Goal: Information Seeking & Learning: Learn about a topic

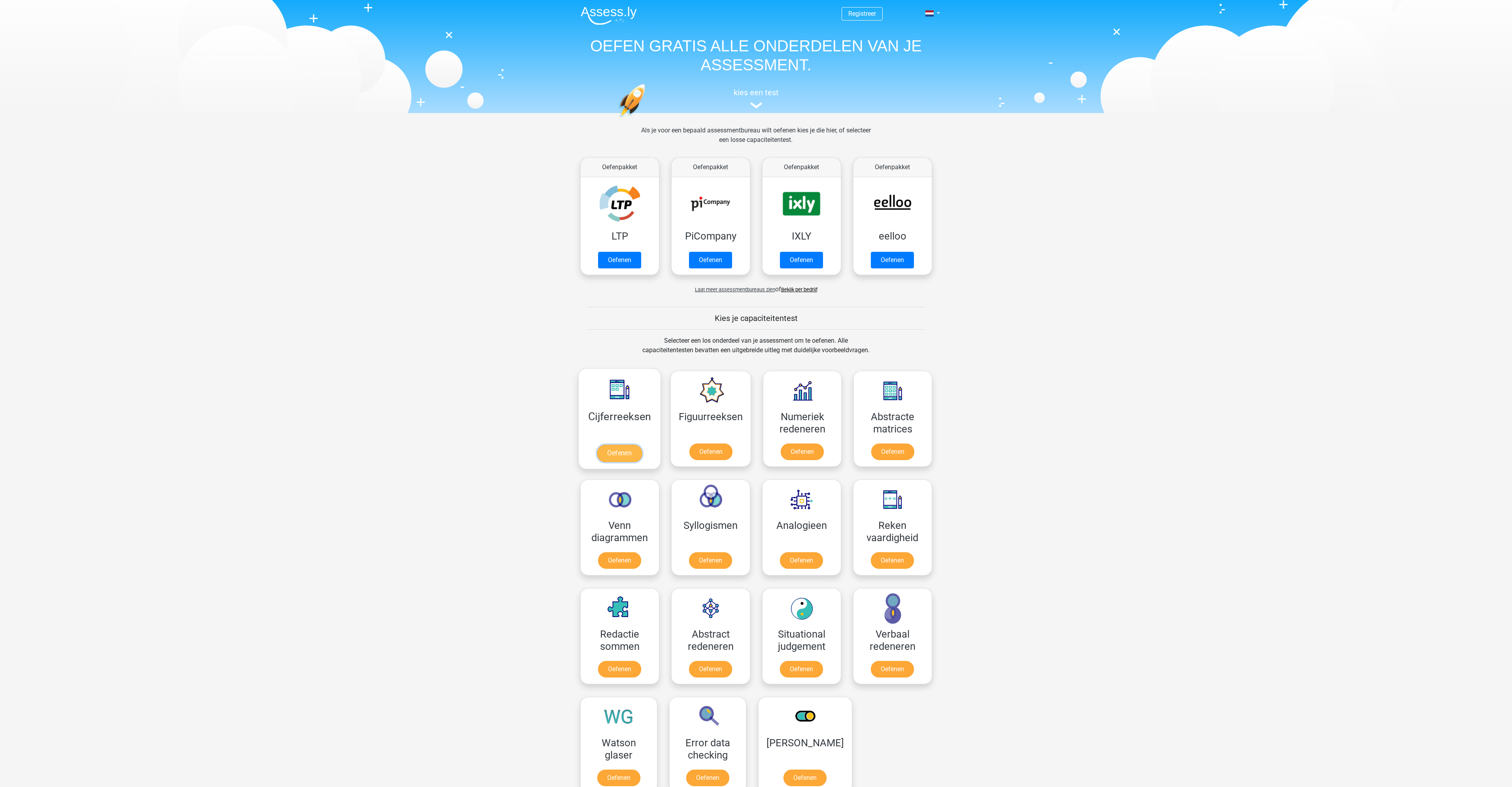
click at [621, 457] on link "Oefenen" at bounding box center [619, 453] width 45 height 17
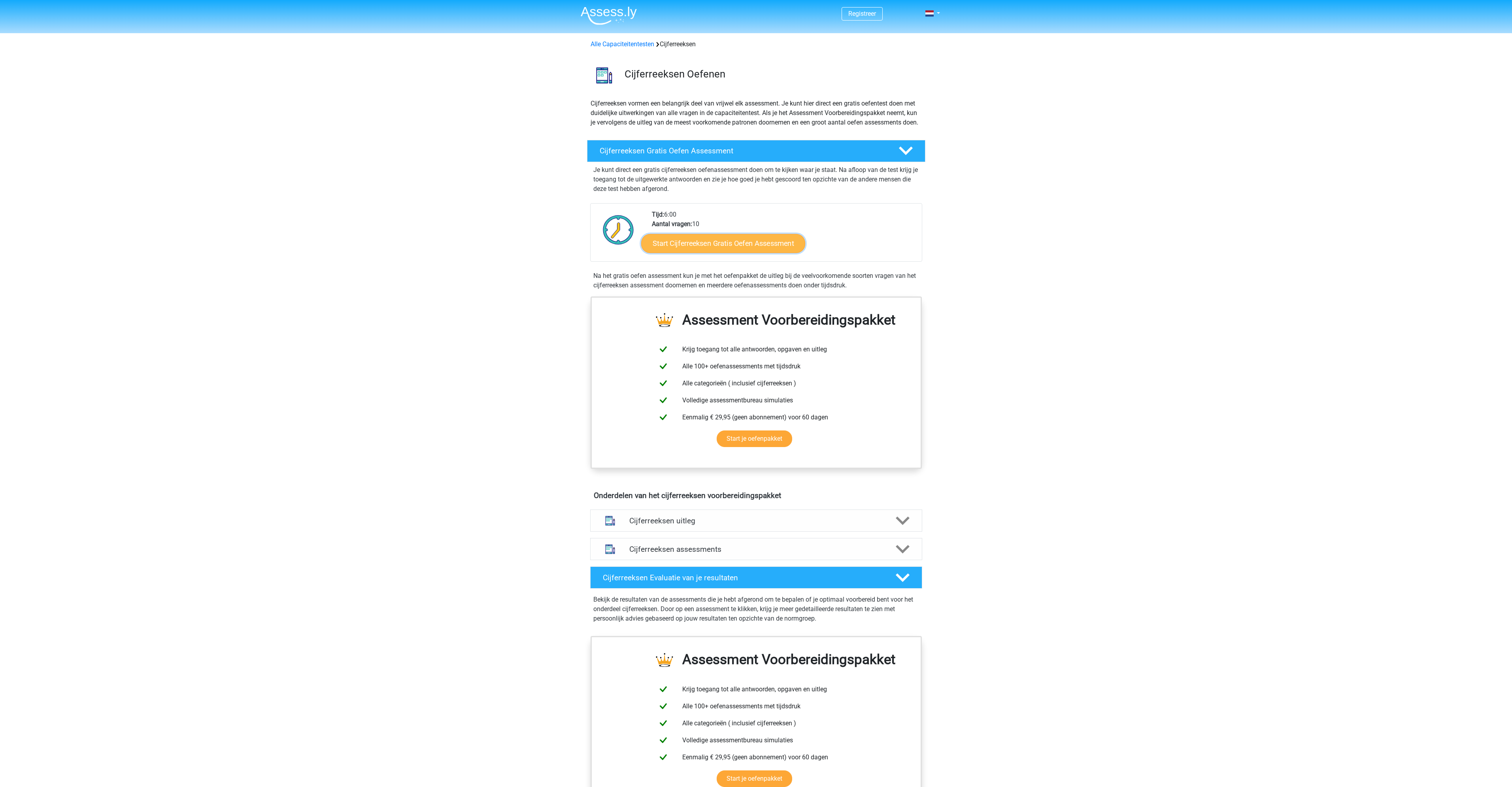
click at [734, 252] on link "Start Cijferreeksen Gratis Oefen Assessment" at bounding box center [723, 243] width 164 height 19
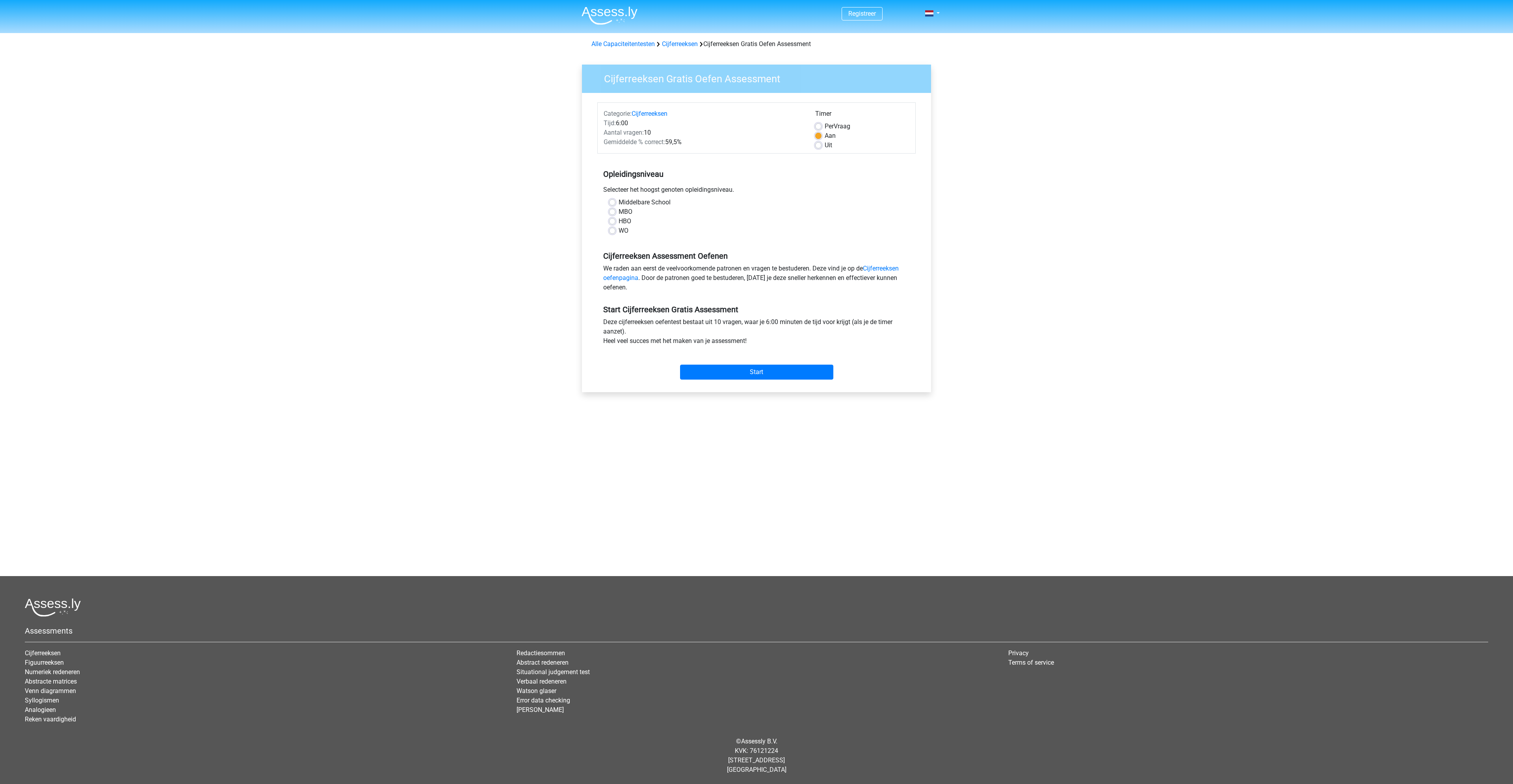
click at [618, 201] on label "Middelbare School" at bounding box center [644, 203] width 52 height 10
click at [614, 201] on input "Middelbare School" at bounding box center [612, 202] width 6 height 8
radio input "true"
click at [756, 369] on input "Start" at bounding box center [756, 372] width 153 height 15
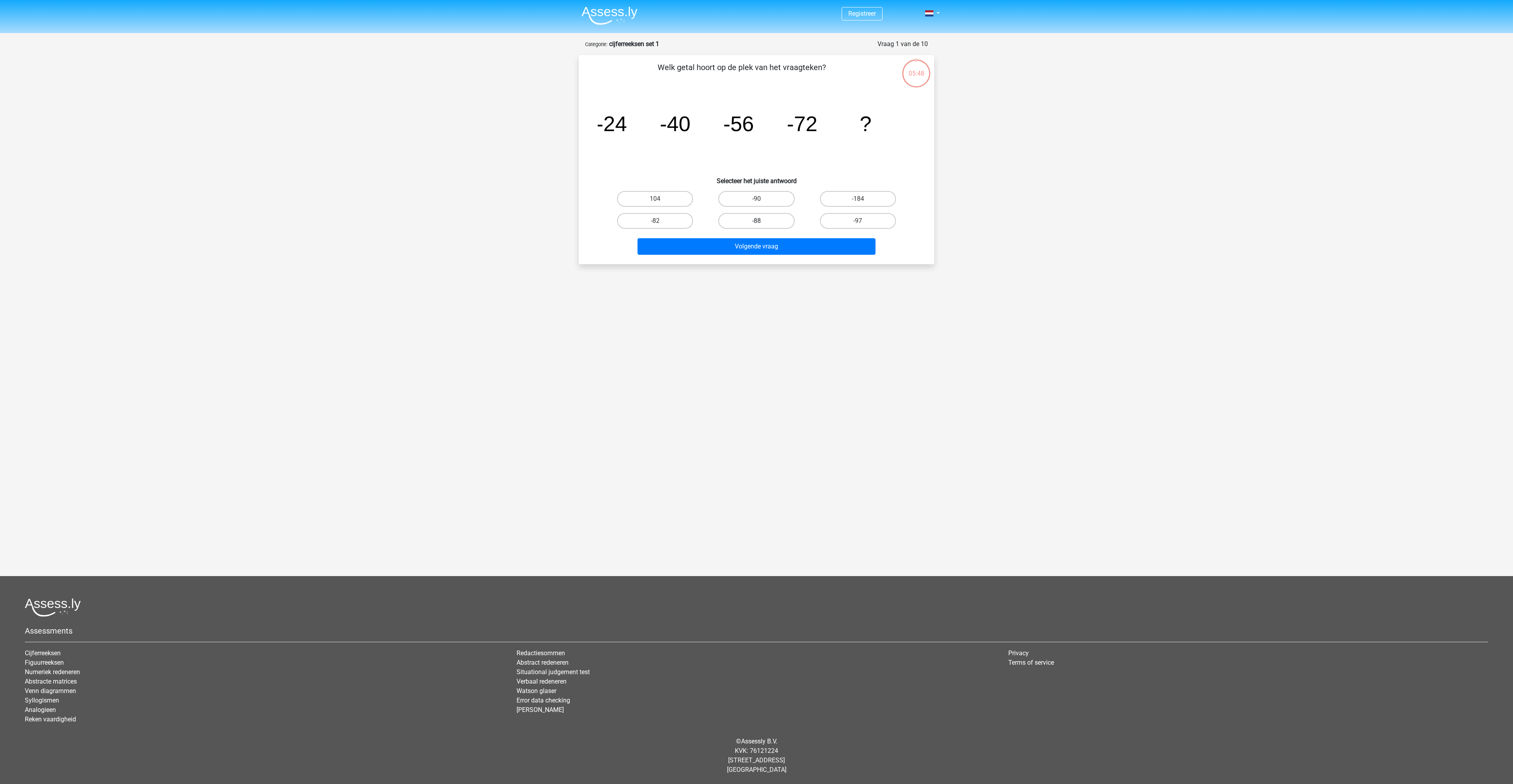
click at [750, 218] on label "-88" at bounding box center [756, 220] width 76 height 16
click at [756, 221] on input "-88" at bounding box center [759, 224] width 5 height 5
radio input "true"
click at [752, 245] on button "Volgende vraag" at bounding box center [756, 246] width 238 height 16
click at [848, 219] on label "-30" at bounding box center [858, 220] width 76 height 16
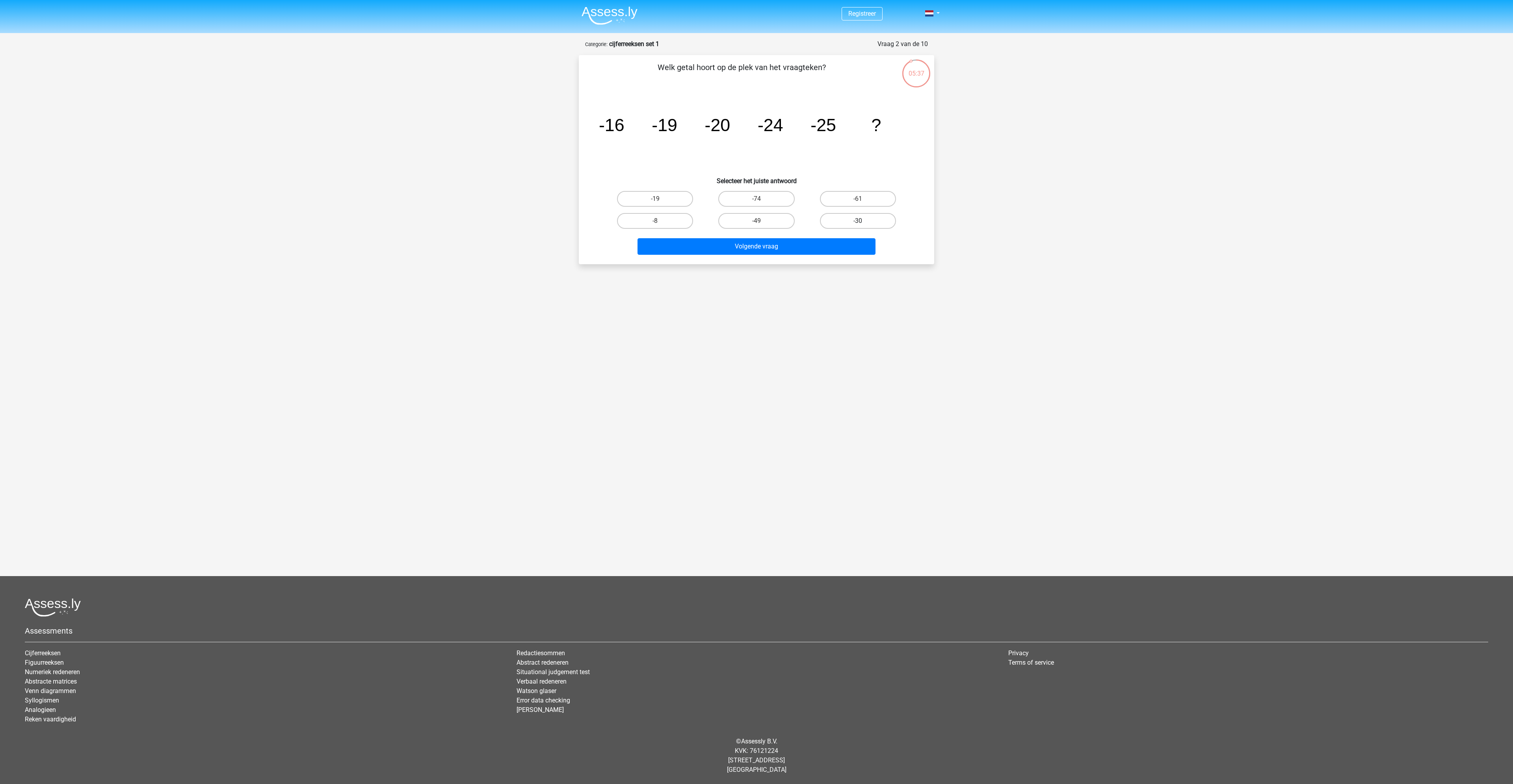
click at [858, 221] on input "-30" at bounding box center [861, 224] width 5 height 5
radio input "true"
click at [800, 248] on button "Volgende vraag" at bounding box center [756, 246] width 238 height 16
drag, startPoint x: 656, startPoint y: 203, endPoint x: 667, endPoint y: 207, distance: 11.7
click at [656, 203] on input "-82" at bounding box center [658, 201] width 5 height 5
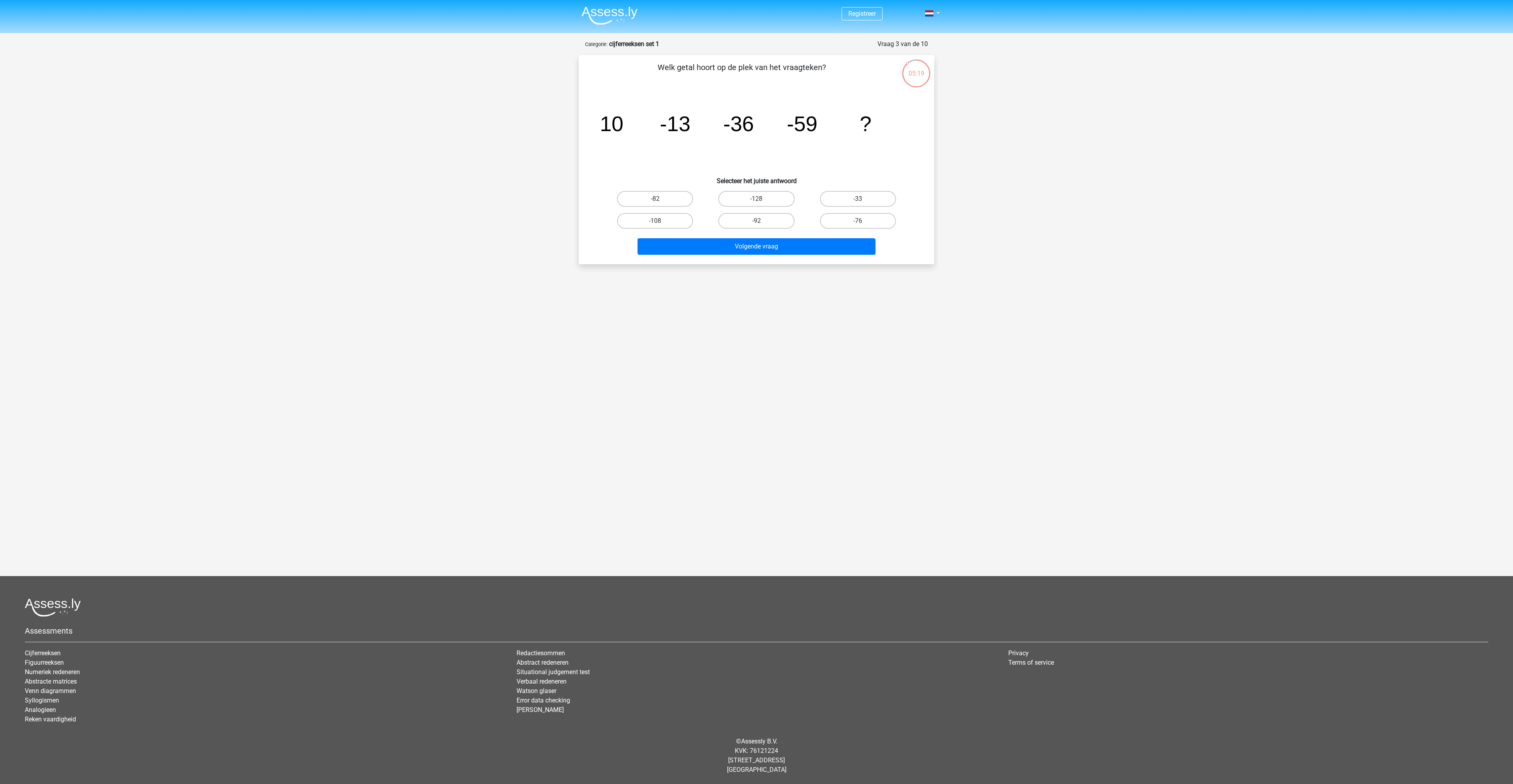
radio input "true"
click at [755, 243] on button "Volgende vraag" at bounding box center [756, 246] width 238 height 16
click at [678, 197] on label "28" at bounding box center [655, 199] width 76 height 16
click at [661, 199] on input "28" at bounding box center [658, 201] width 5 height 5
radio input "true"
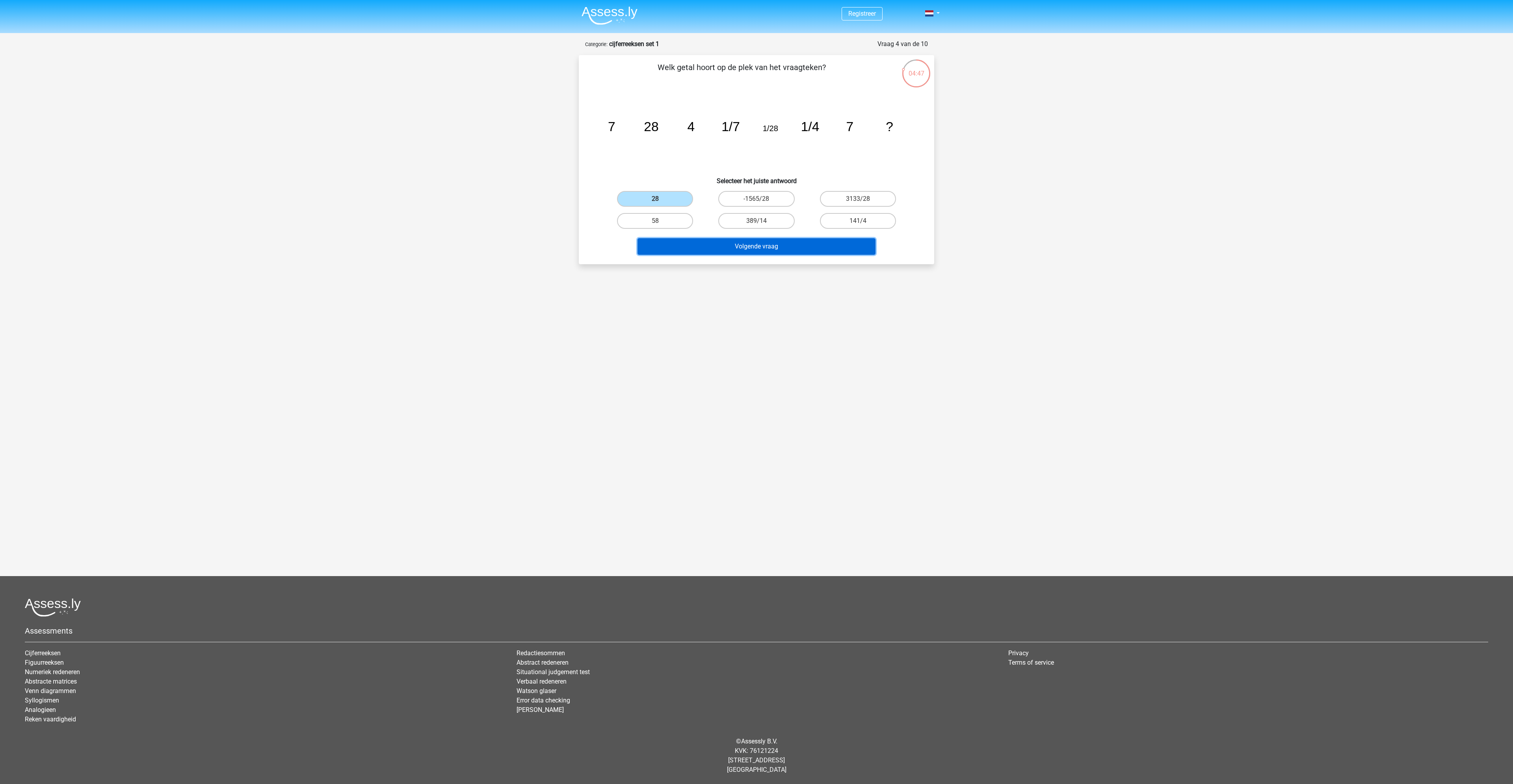
click at [730, 246] on button "Volgende vraag" at bounding box center [756, 246] width 238 height 16
click at [669, 200] on label "-31" at bounding box center [655, 199] width 76 height 16
click at [661, 200] on input "-31" at bounding box center [658, 201] width 5 height 5
radio input "true"
click at [727, 243] on button "Volgende vraag" at bounding box center [756, 246] width 238 height 16
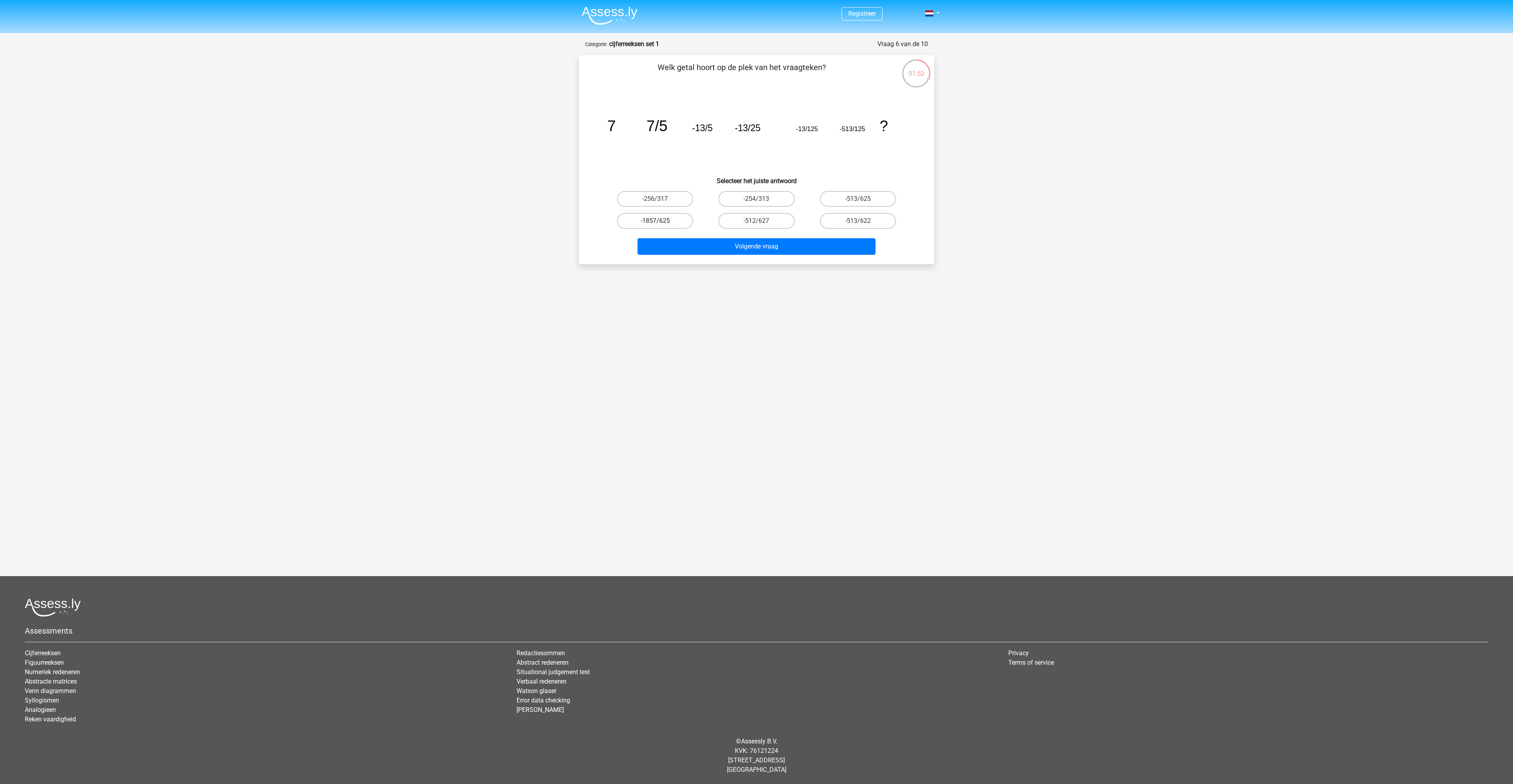
click at [642, 218] on label "-1857/625" at bounding box center [655, 220] width 76 height 16
click at [655, 221] on input "-1857/625" at bounding box center [658, 224] width 5 height 5
radio input "true"
click at [742, 243] on button "Volgende vraag" at bounding box center [756, 246] width 238 height 16
click at [844, 221] on label "-7/5" at bounding box center [858, 220] width 76 height 16
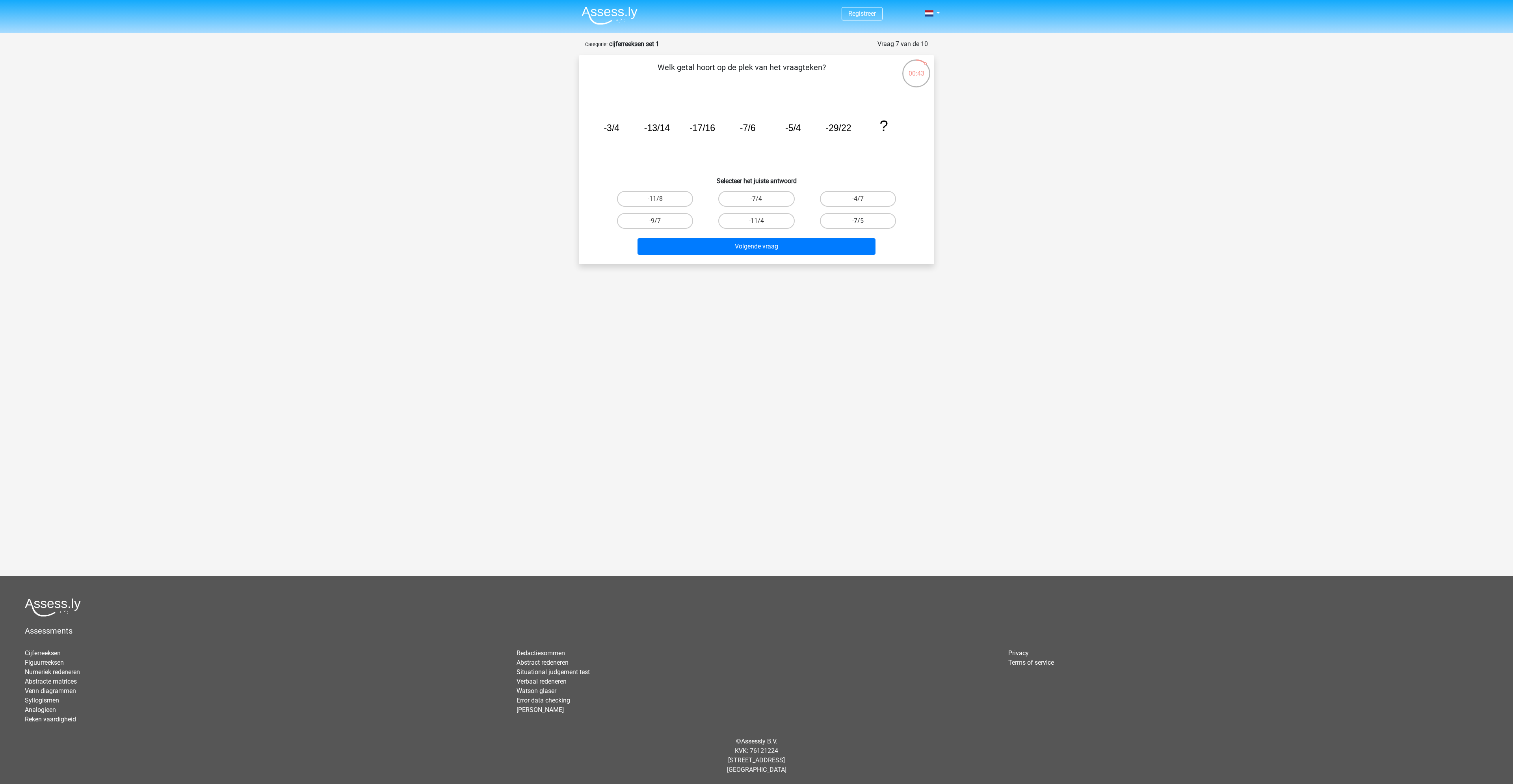
click at [858, 221] on input "-7/5" at bounding box center [861, 224] width 5 height 5
radio input "true"
click at [799, 241] on button "Volgende vraag" at bounding box center [756, 246] width 238 height 16
click at [854, 221] on label "10" at bounding box center [858, 220] width 76 height 16
click at [858, 221] on input "10" at bounding box center [861, 224] width 5 height 5
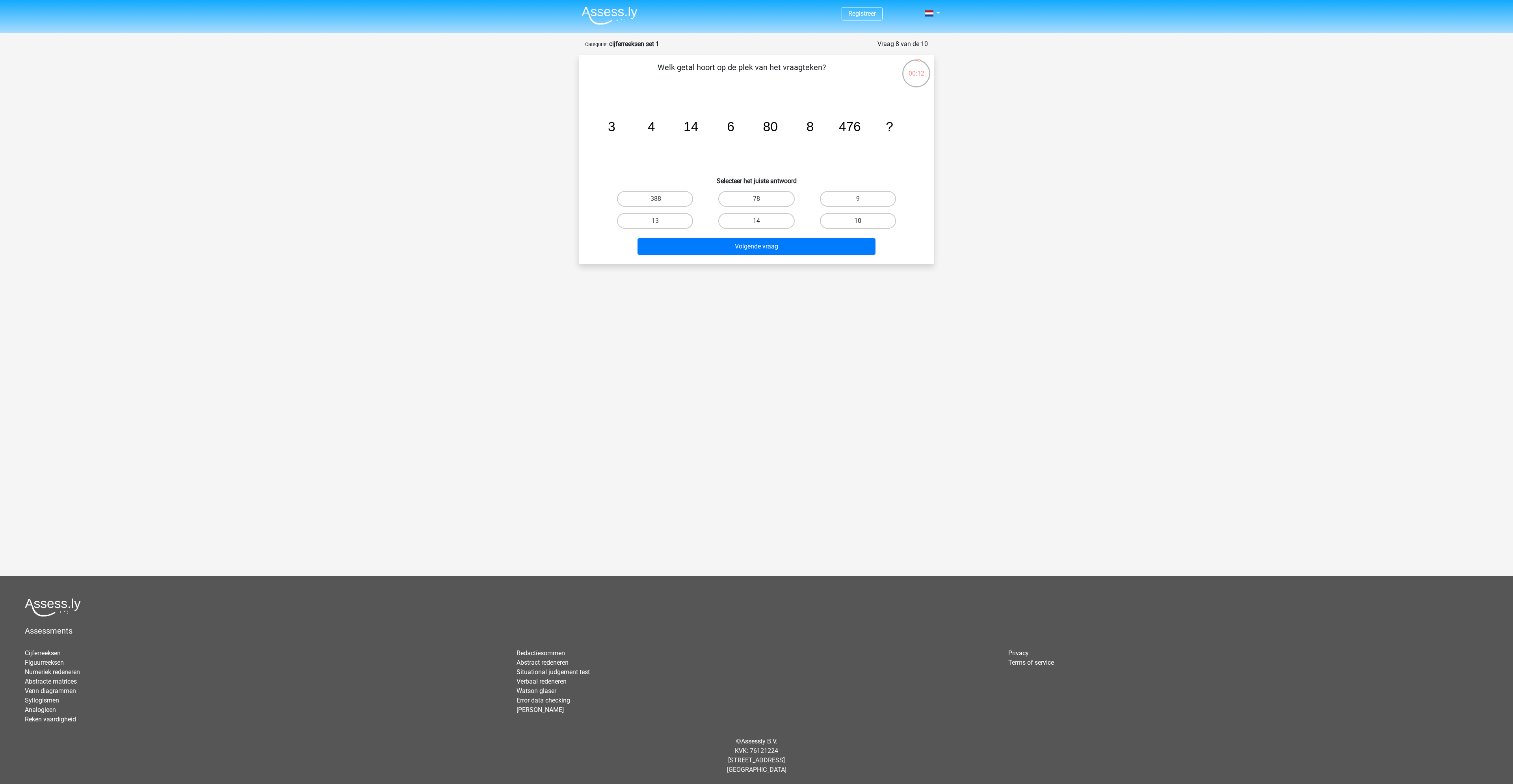
radio input "true"
click at [839, 243] on button "Volgende vraag" at bounding box center [756, 246] width 238 height 16
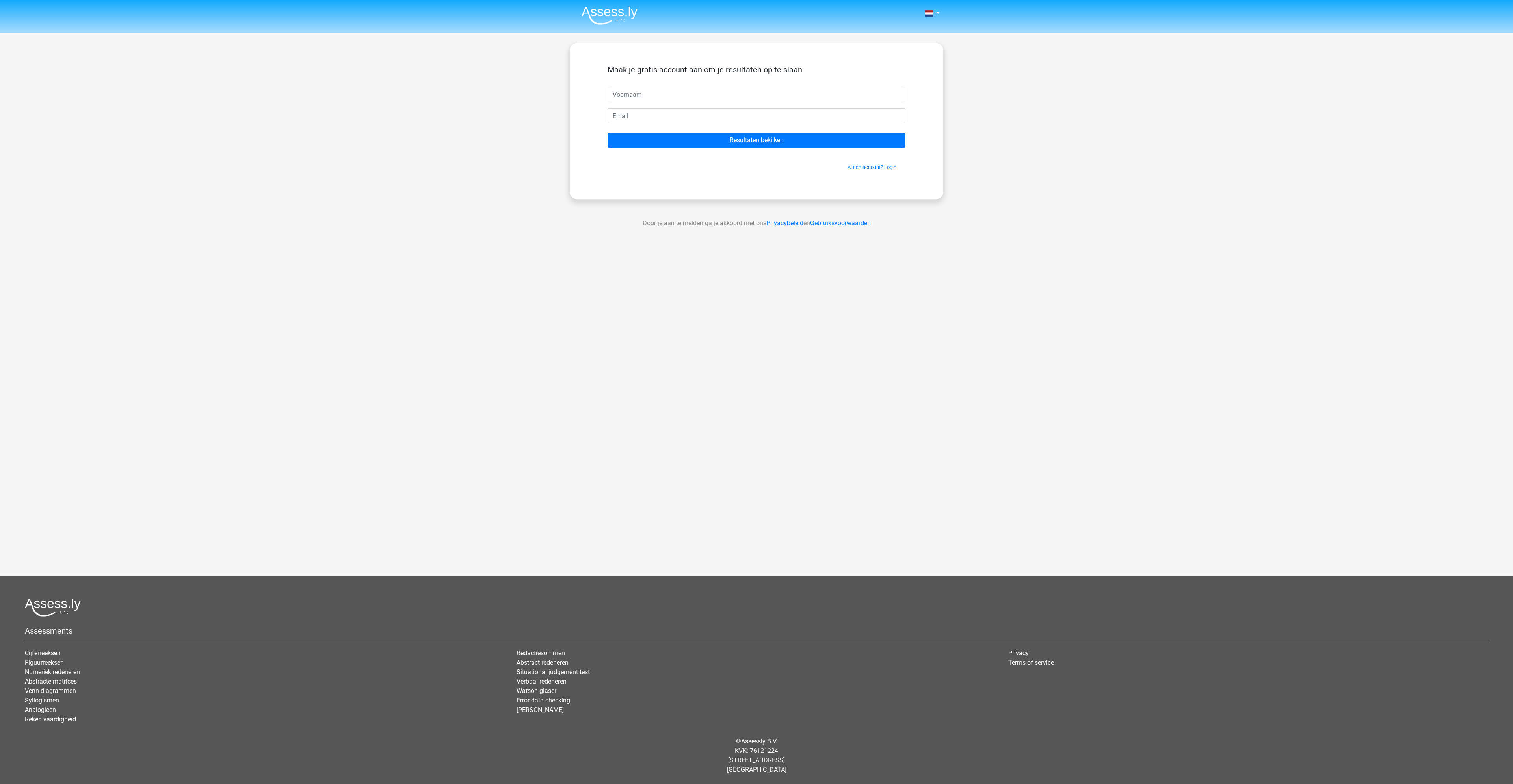
click at [836, 199] on div "Maak je gratis account aan om je resultaten op te slaan Resultaten bekijken Al …" at bounding box center [756, 121] width 374 height 157
click at [708, 95] on input "text" at bounding box center [756, 95] width 298 height 15
type input "bart"
click at [702, 118] on input "email" at bounding box center [756, 116] width 298 height 15
type input "[EMAIL_ADDRESS][DOMAIN_NAME]"
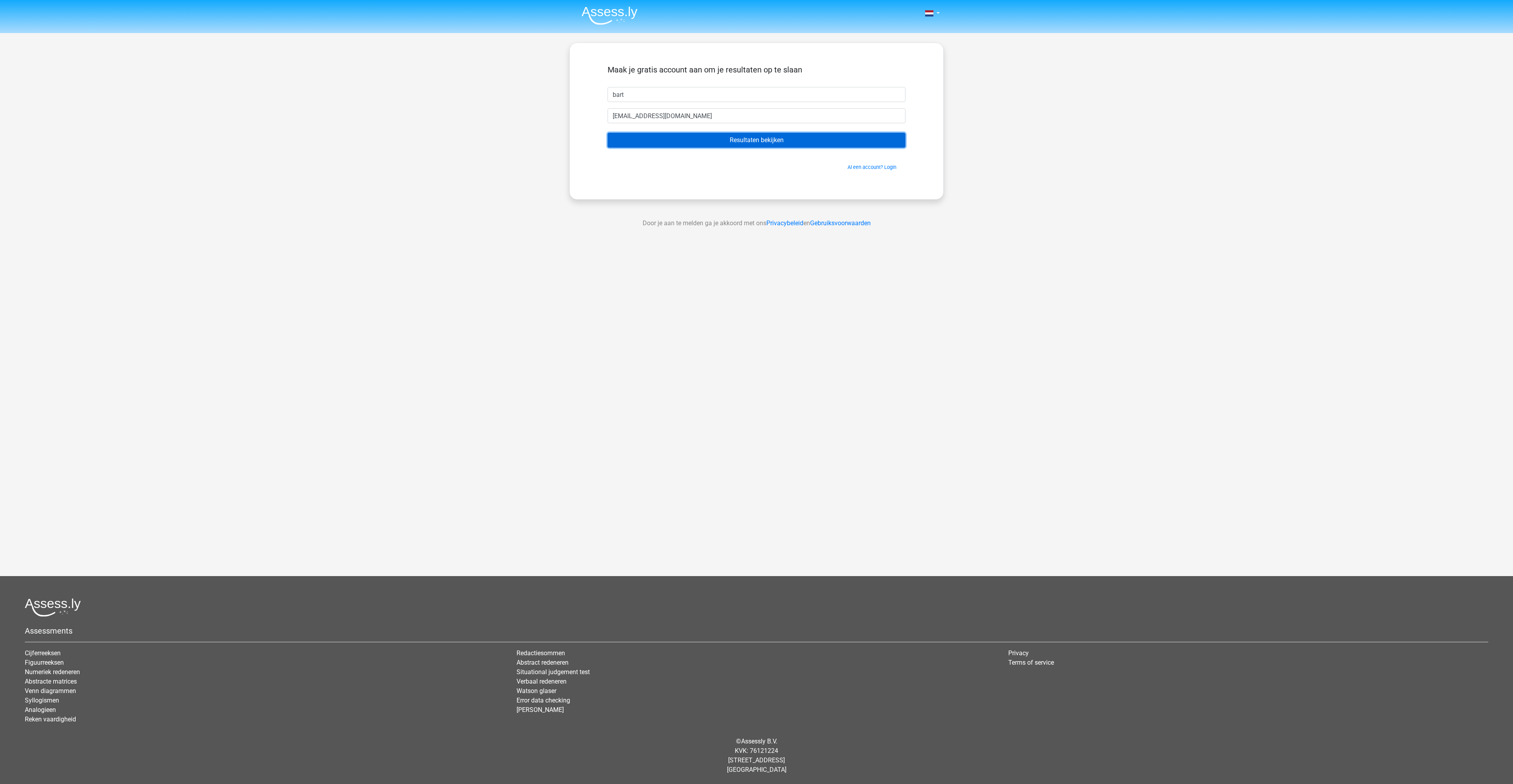
click at [801, 141] on input "Resultaten bekijken" at bounding box center [756, 140] width 298 height 15
